Goal: Download file/media

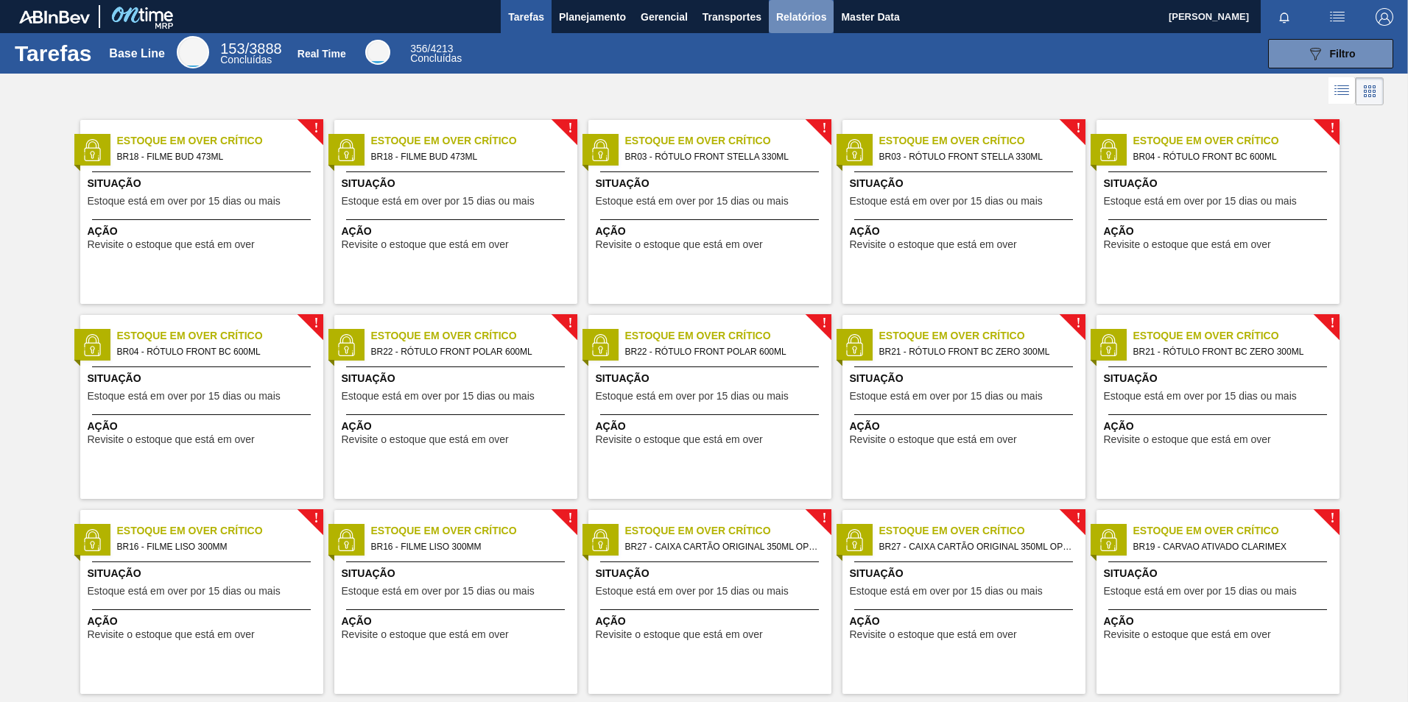
click at [797, 15] on span "Relatórios" at bounding box center [801, 17] width 50 height 18
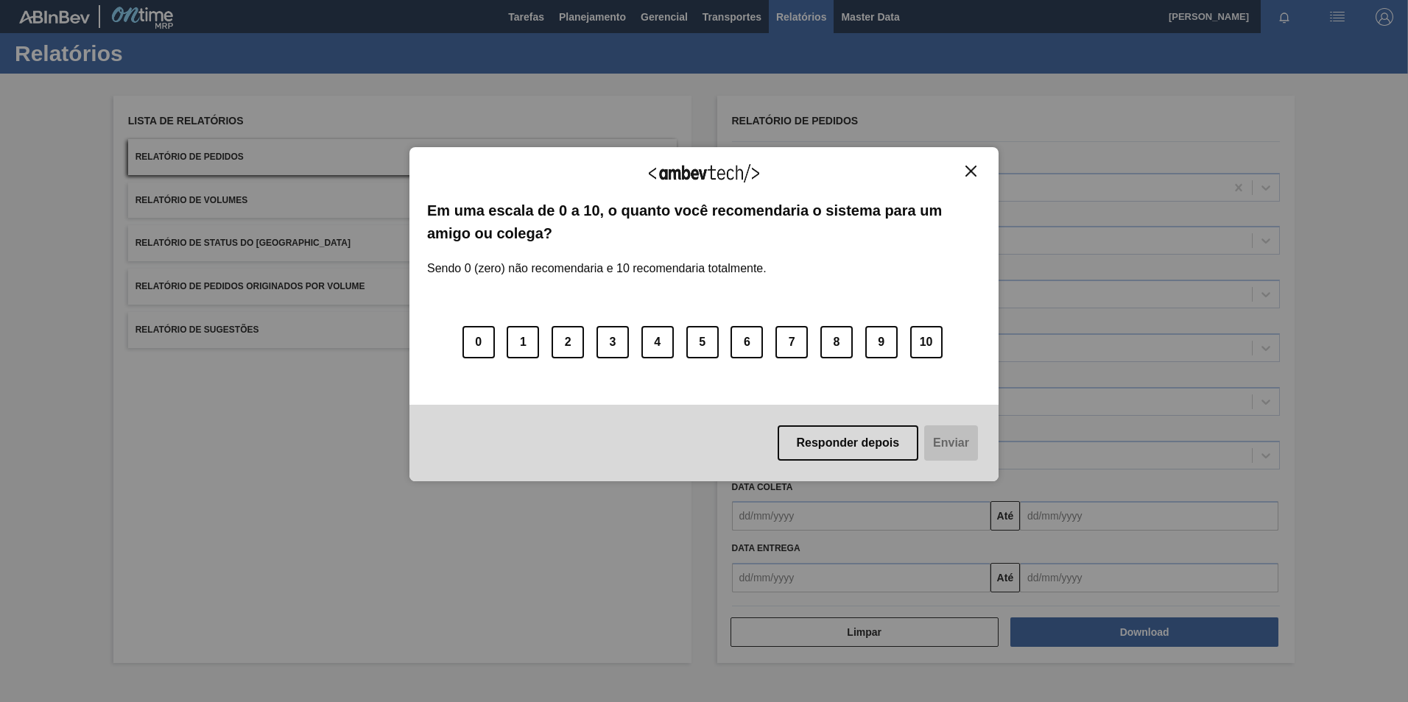
click at [967, 161] on div "Agradecemos seu feedback! Em uma escala de 0 a 10, o quanto você recomendaria o…" at bounding box center [703, 314] width 589 height 334
click at [970, 174] on img "Close" at bounding box center [970, 171] width 11 height 11
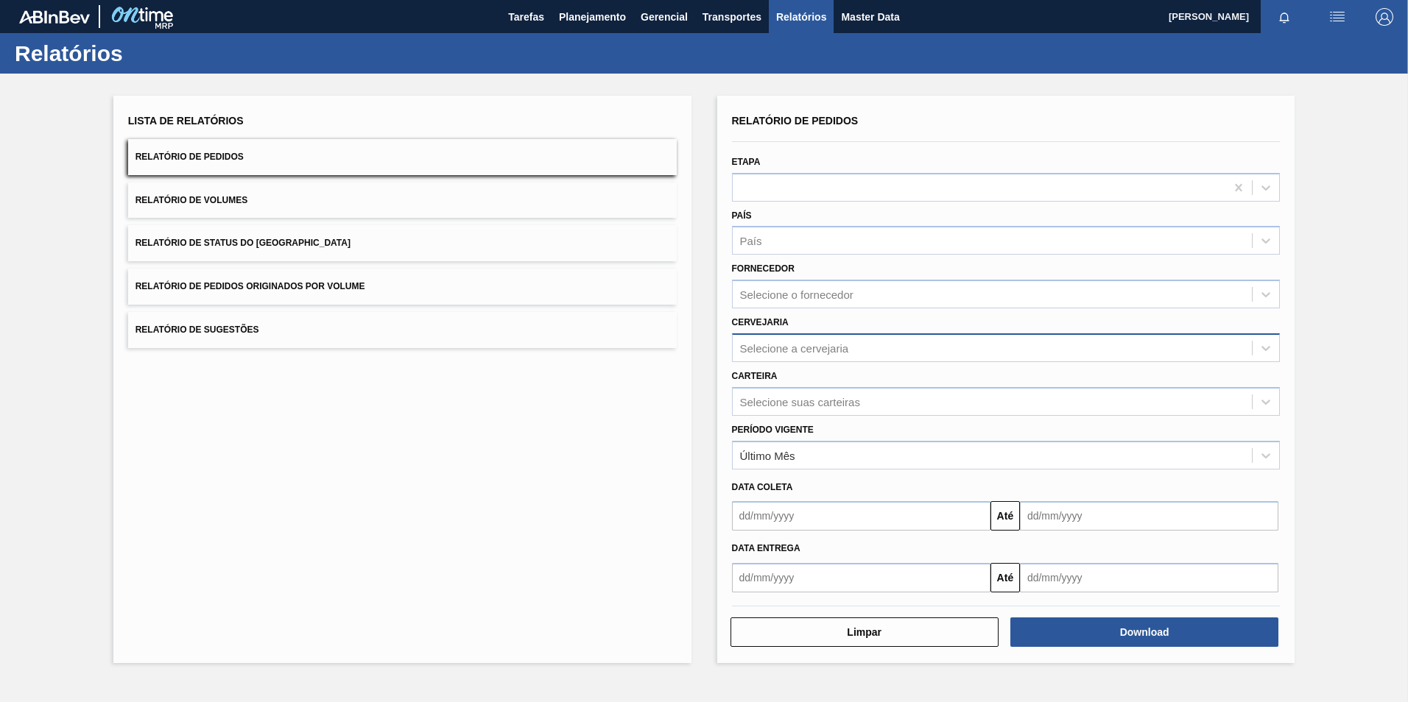
click at [814, 345] on div "Selecione a cervejaria" at bounding box center [794, 348] width 109 height 13
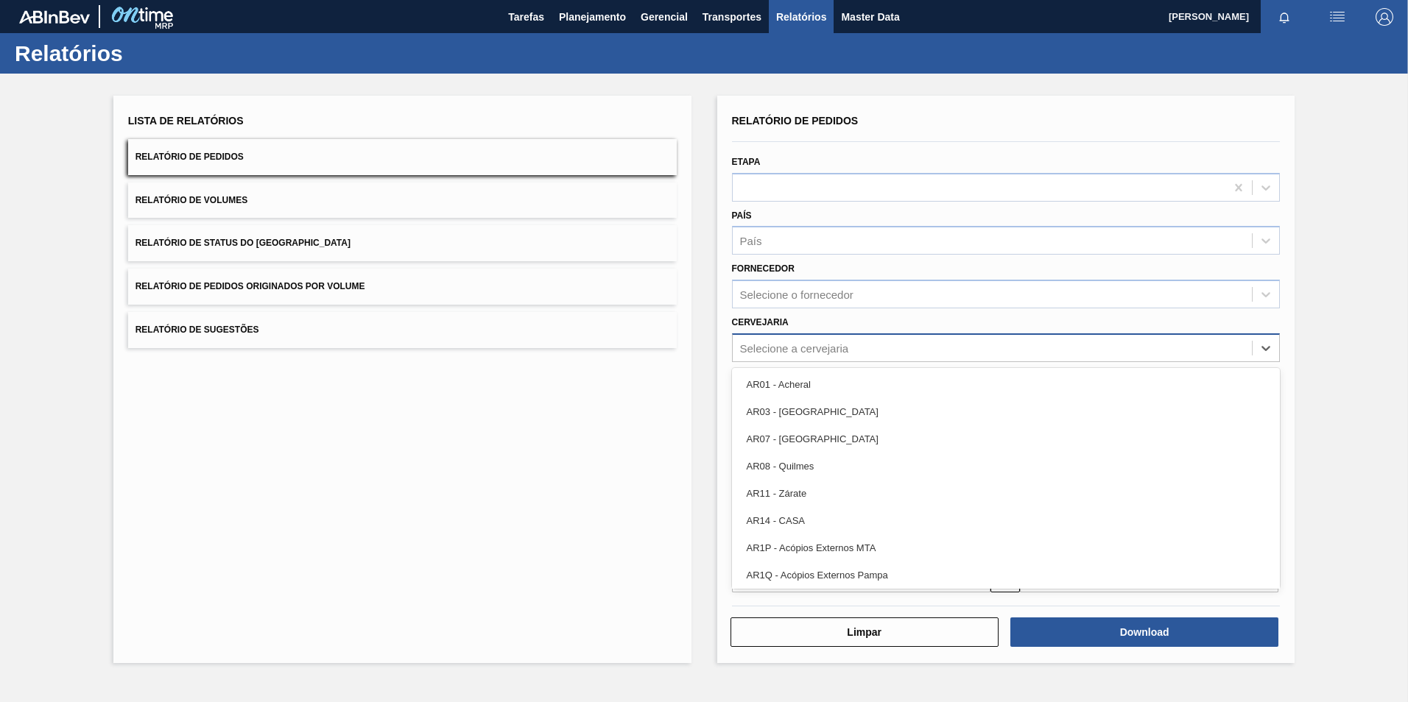
paste input "289587"
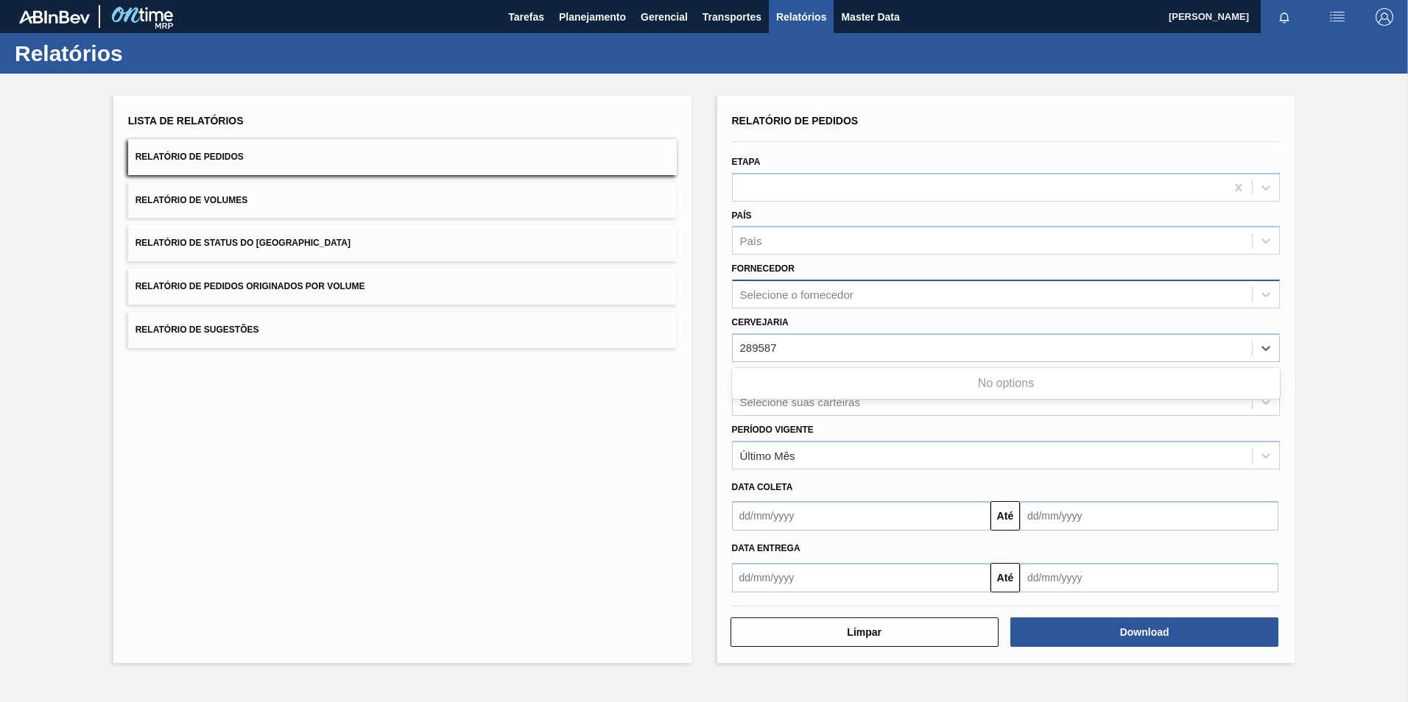
type input "289587"
click at [826, 290] on div "Selecione o fornecedor" at bounding box center [796, 295] width 113 height 13
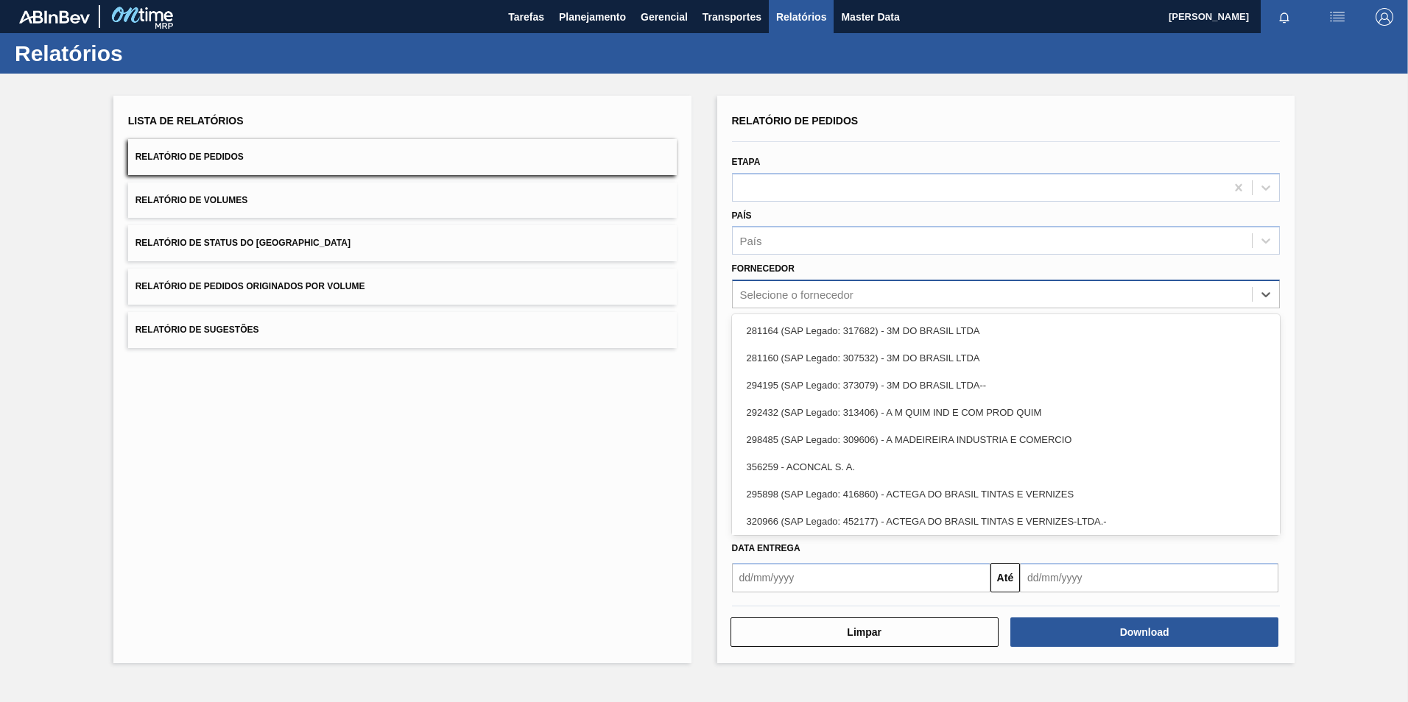
paste input "289587"
type input "289587"
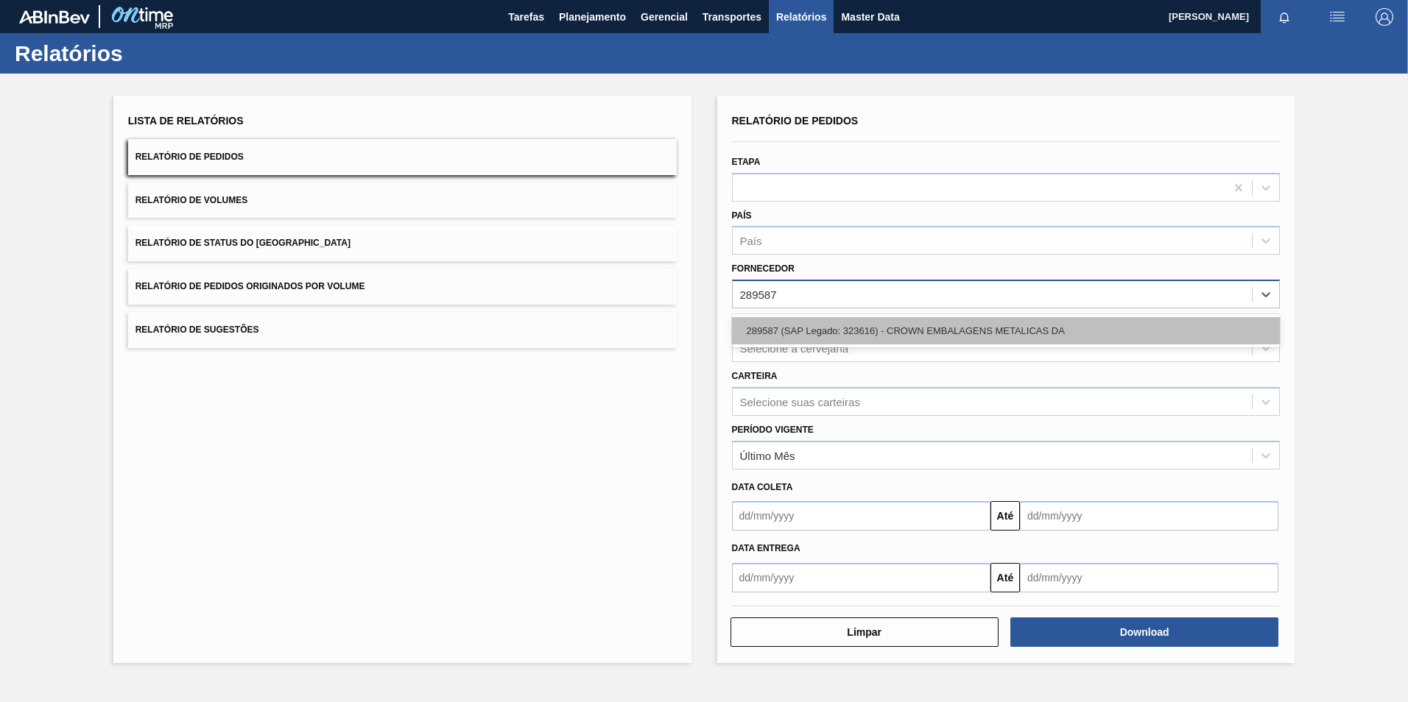
click at [820, 325] on div "289587 (SAP Legado: 323616) - CROWN EMBALAGENS METALICAS DA" at bounding box center [1006, 330] width 549 height 27
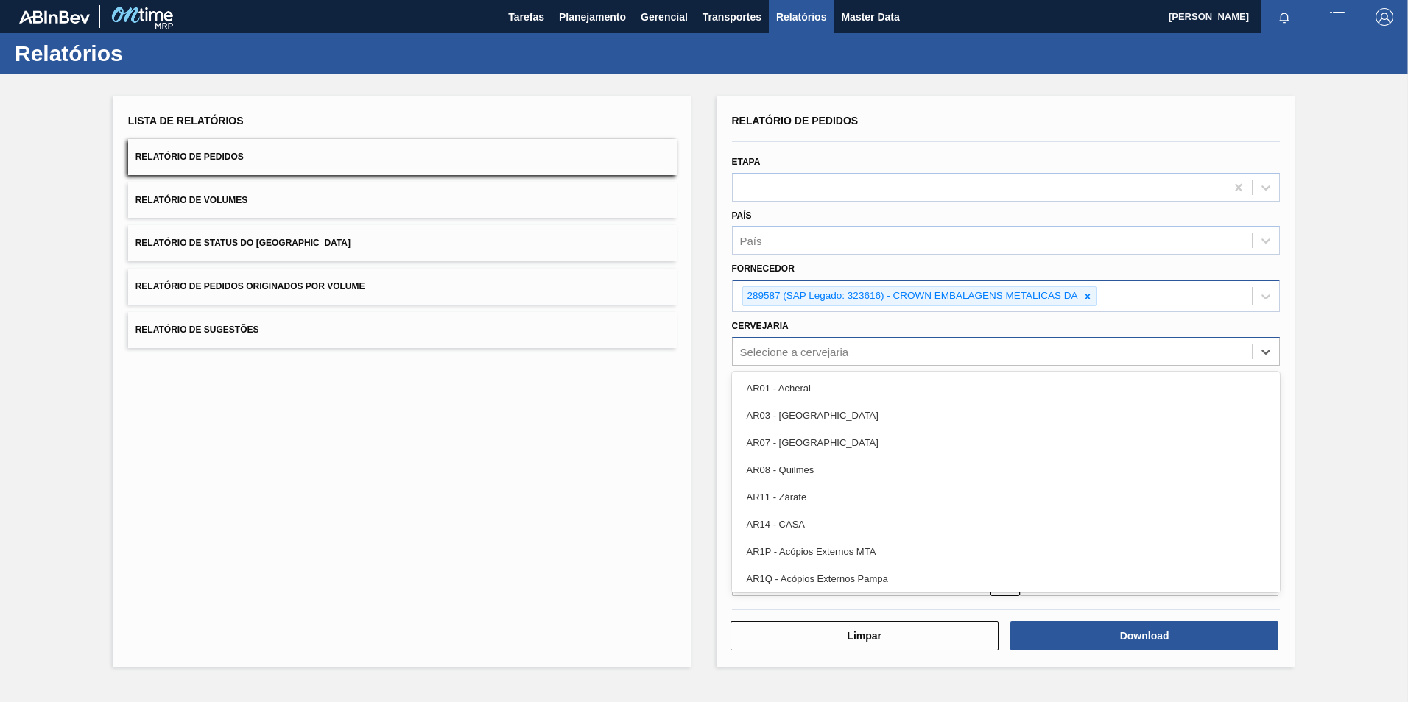
click at [794, 349] on div "Selecione a cervejaria" at bounding box center [794, 351] width 109 height 13
type input "24"
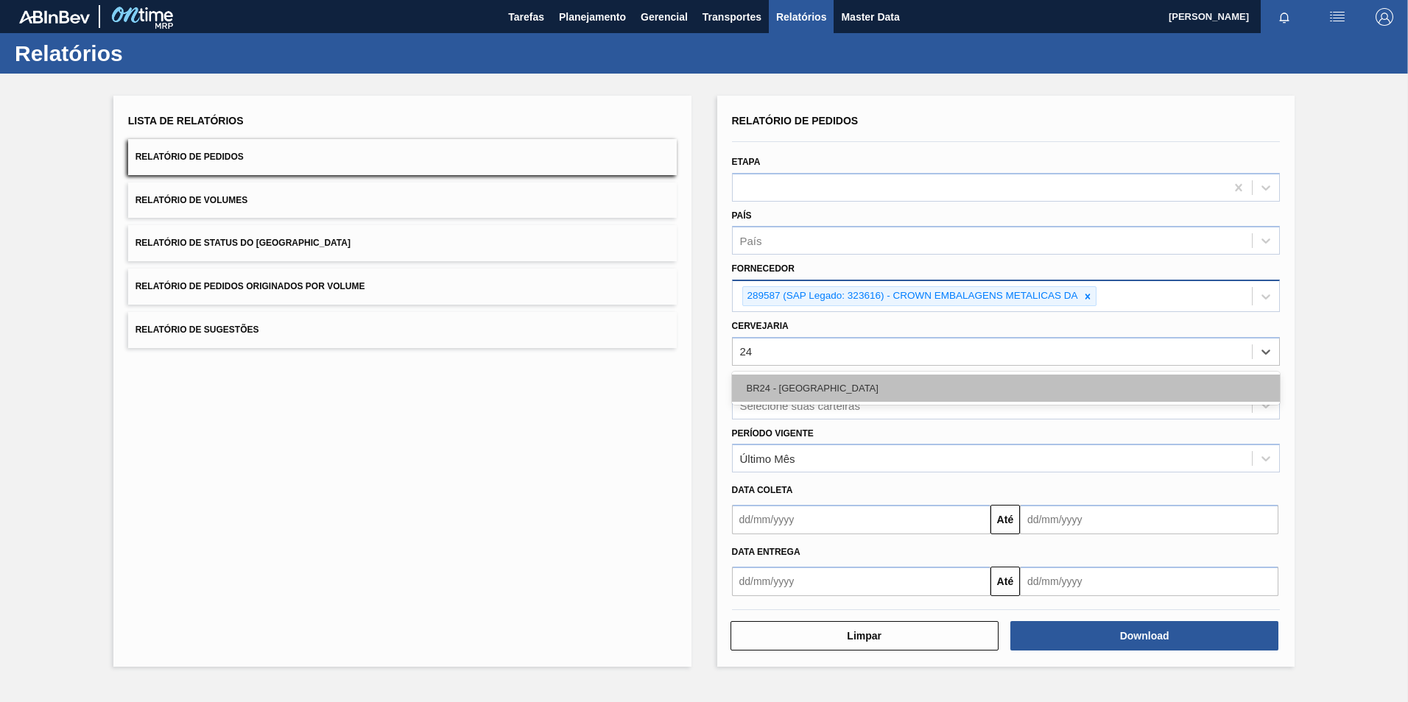
click at [862, 392] on div "BR24 - [GEOGRAPHIC_DATA]" at bounding box center [1006, 388] width 549 height 27
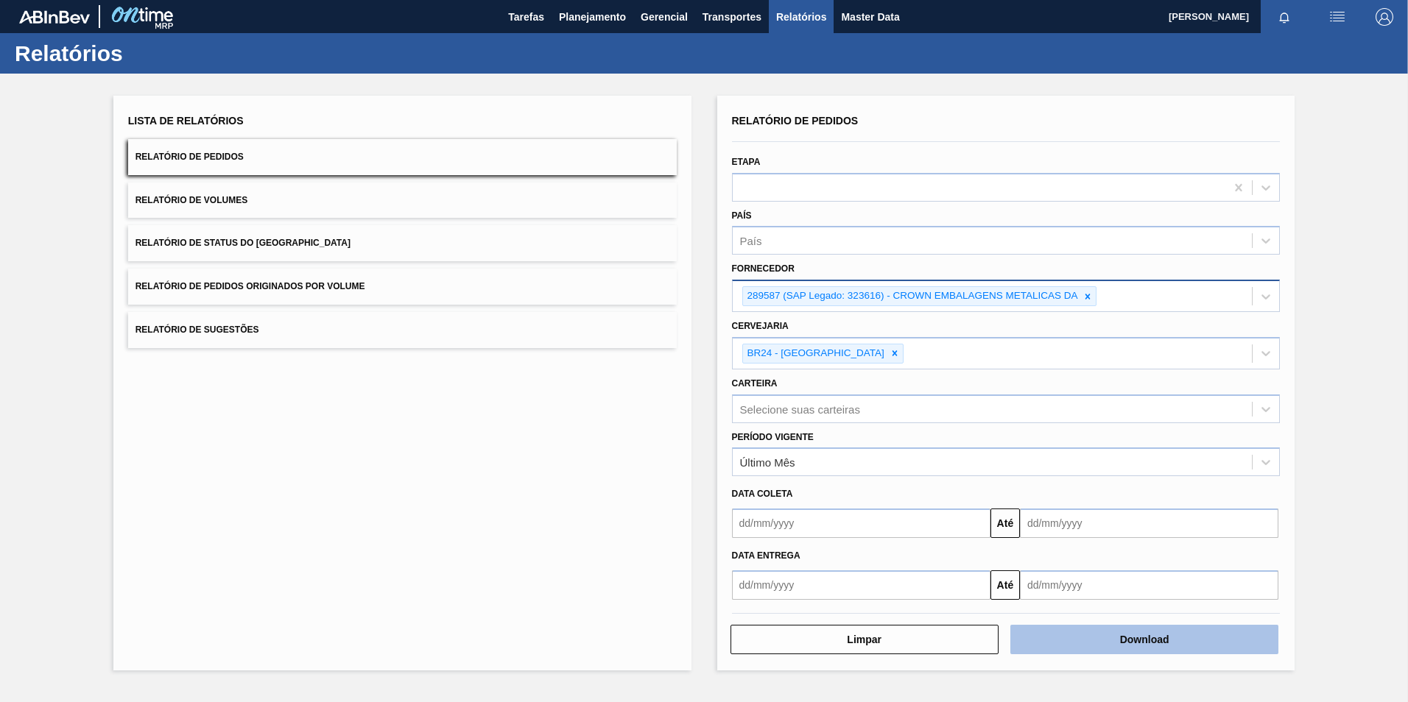
click at [1108, 641] on button "Download" at bounding box center [1144, 639] width 268 height 29
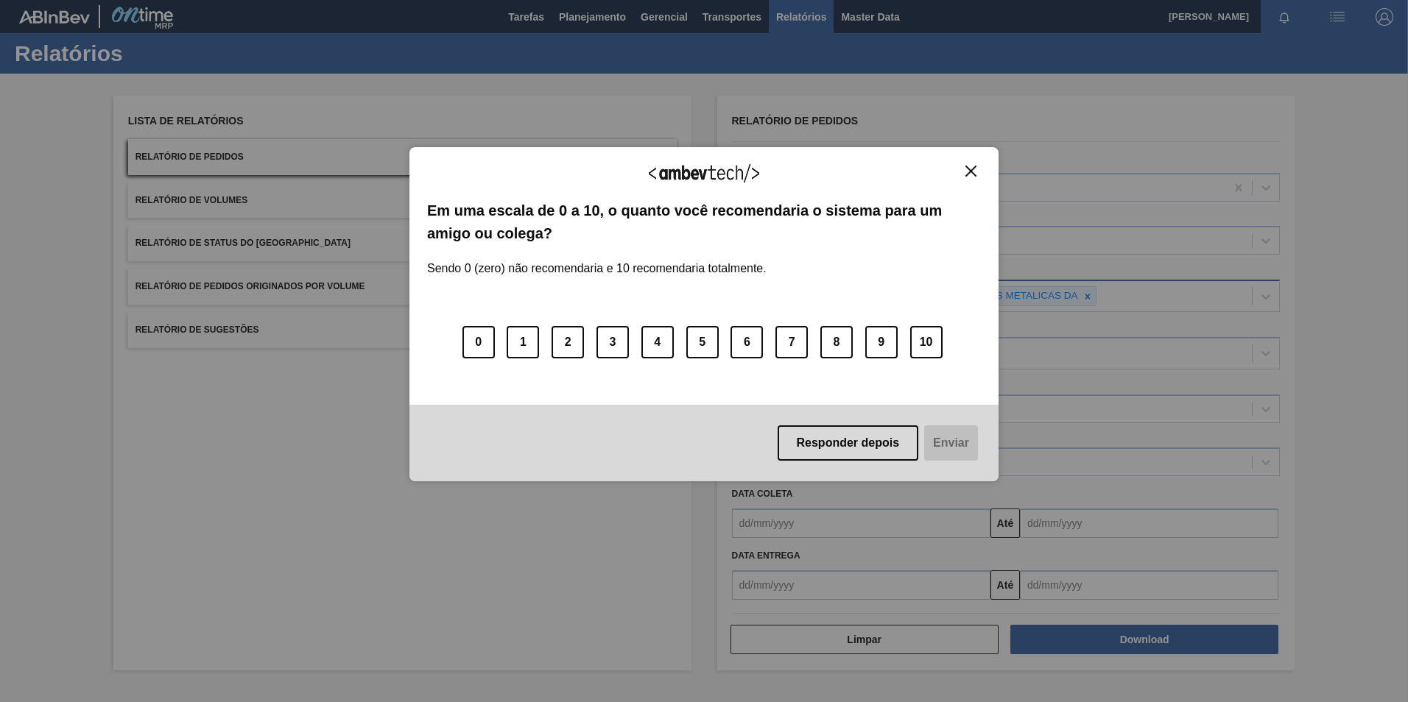
click at [965, 162] on div "Agradecemos seu feedback! Em uma escala de 0 a 10, o quanto você recomendaria o…" at bounding box center [703, 314] width 589 height 334
click at [973, 164] on div "Agradecemos seu feedback! Em uma escala de 0 a 10, o quanto você recomendaria o…" at bounding box center [703, 314] width 589 height 334
click at [976, 176] on img "Close" at bounding box center [970, 171] width 11 height 11
